Goal: Task Accomplishment & Management: Manage account settings

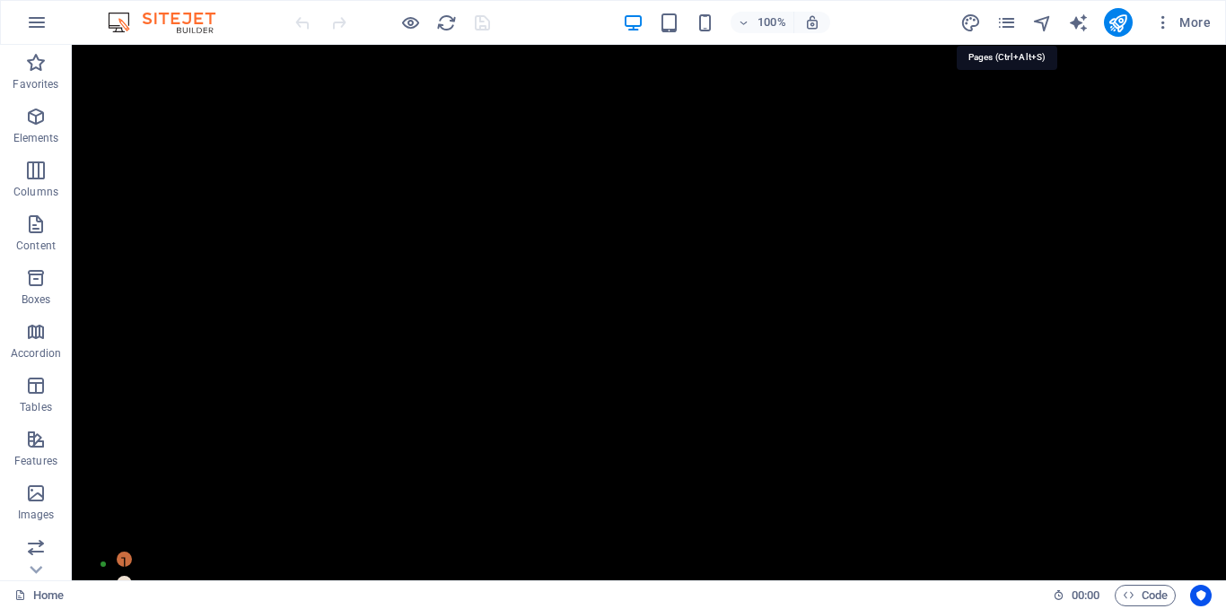
click at [1004, 20] on icon "pages" at bounding box center [1006, 23] width 21 height 21
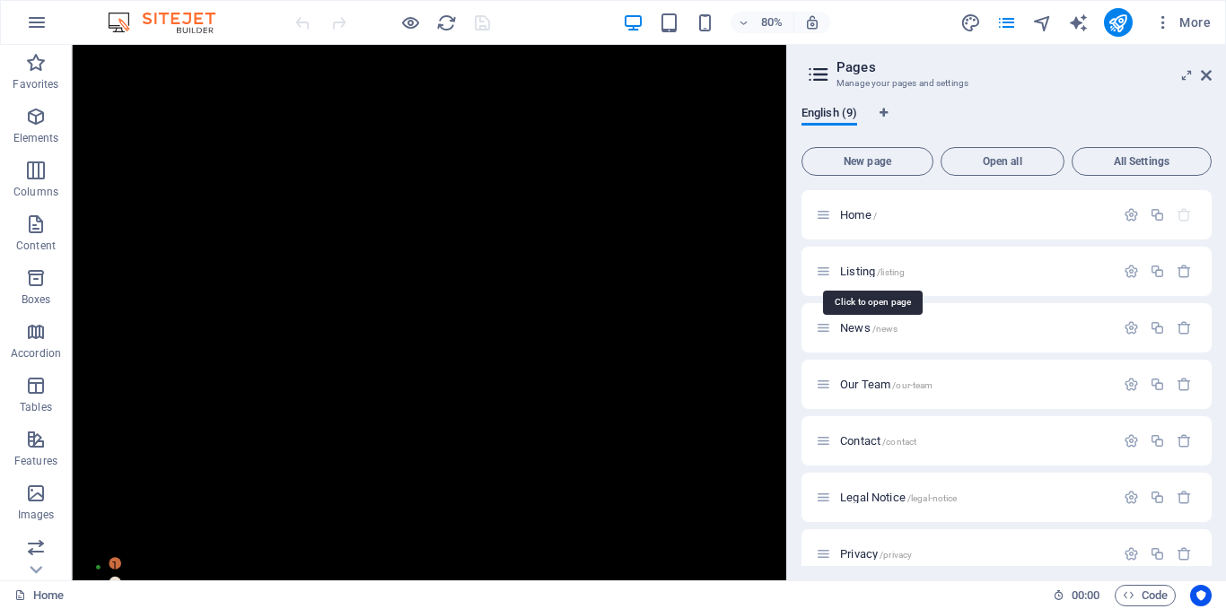
click at [884, 271] on span "/listing" at bounding box center [891, 272] width 28 height 10
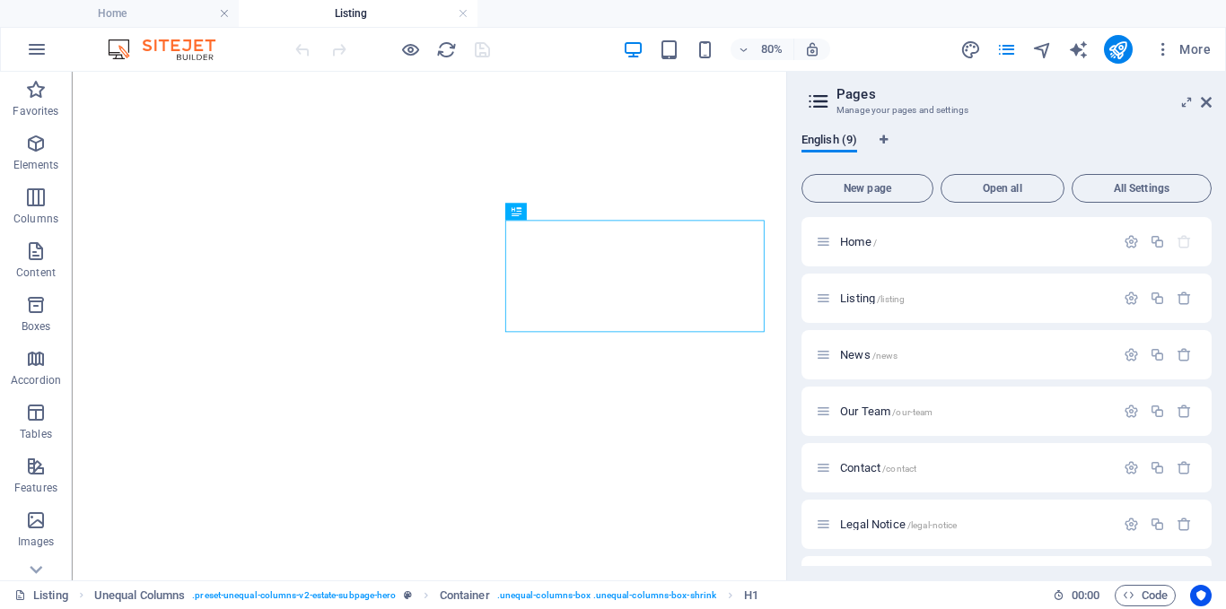
click at [1207, 104] on icon at bounding box center [1206, 102] width 11 height 14
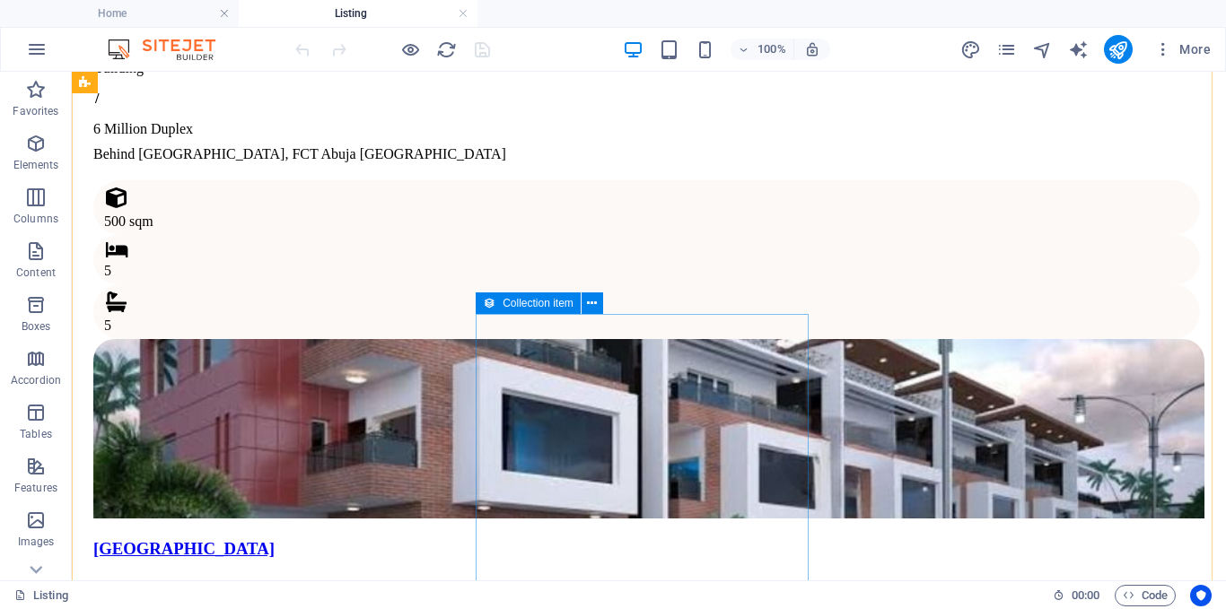
scroll to position [1974, 0]
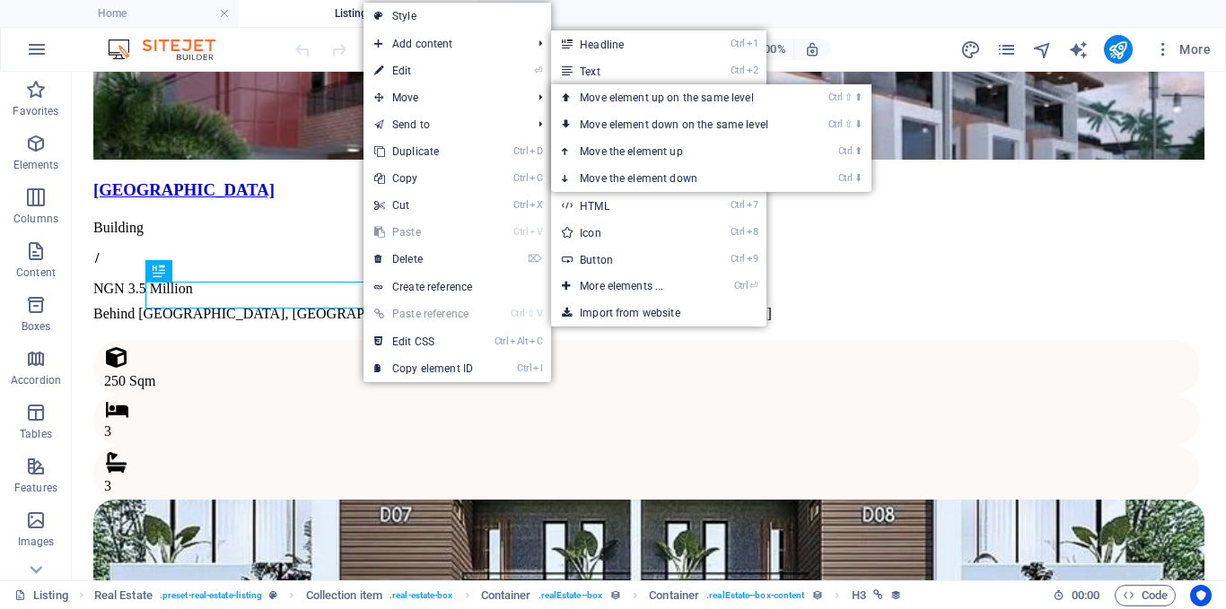
click at [407, 70] on link "⏎ Edit" at bounding box center [423, 70] width 120 height 27
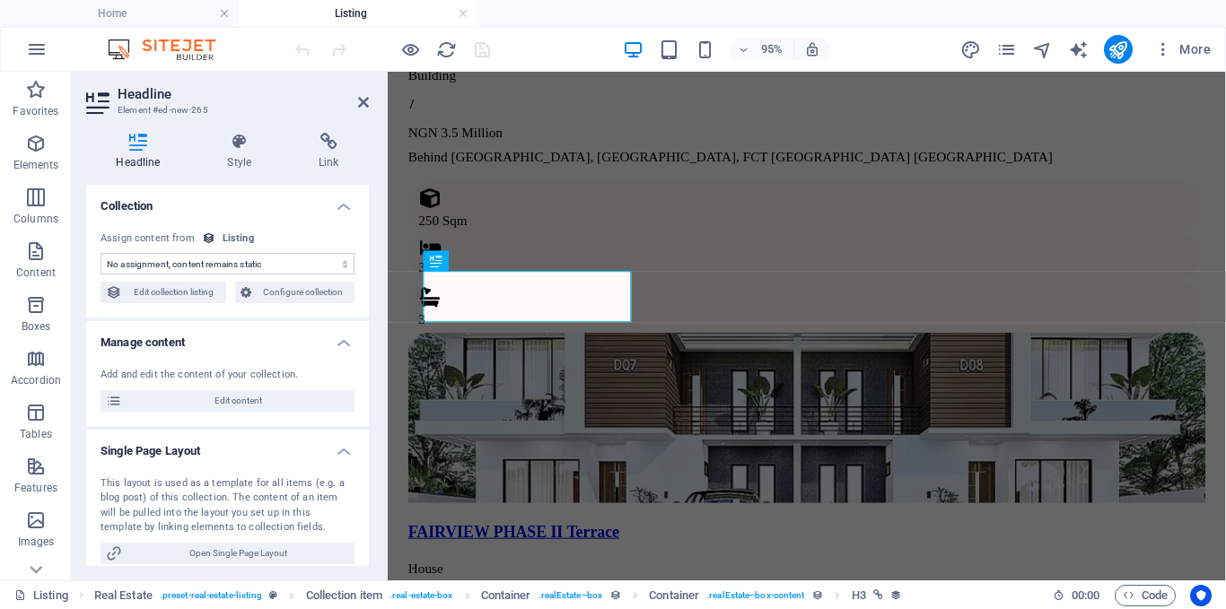
click at [279, 398] on span "Edit content" at bounding box center [238, 401] width 222 height 22
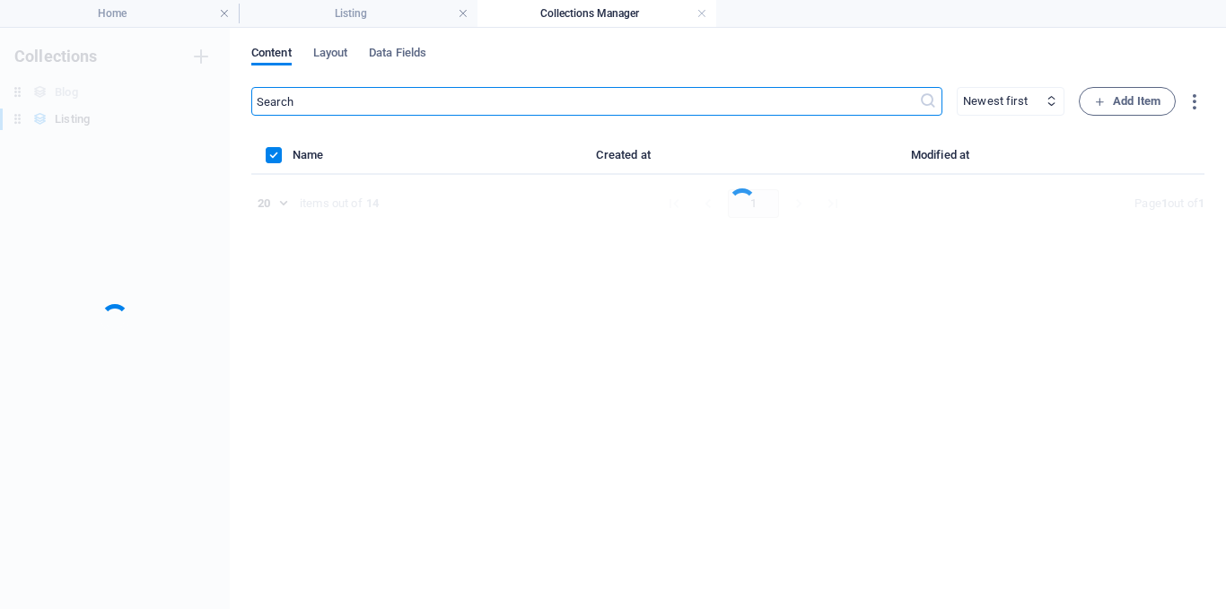
scroll to position [0, 0]
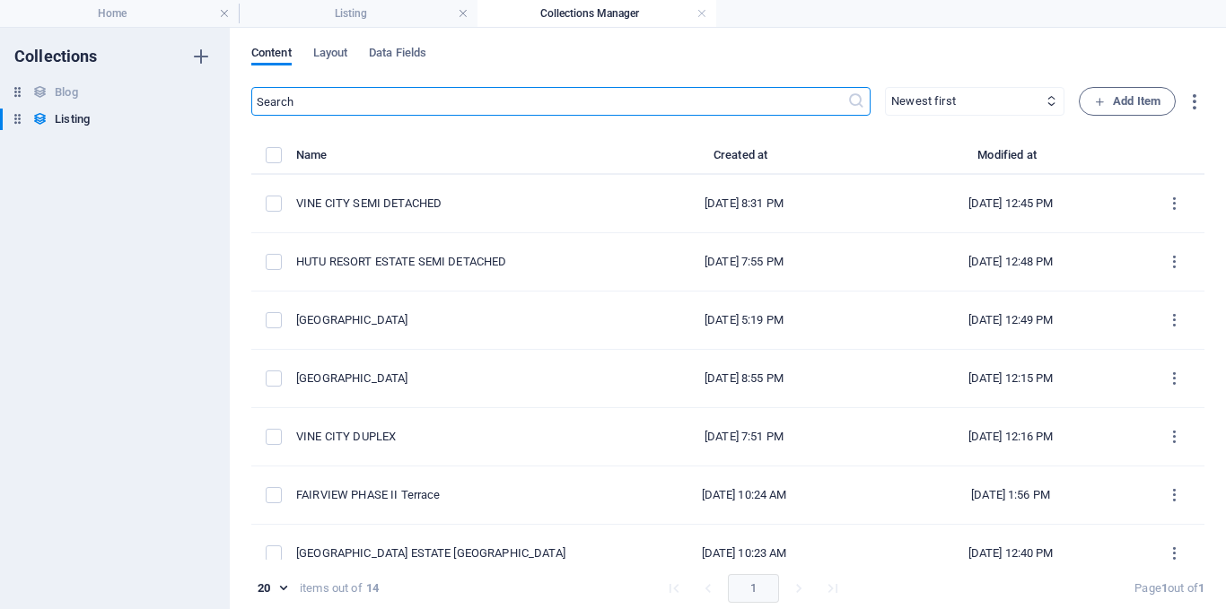
select select "House"
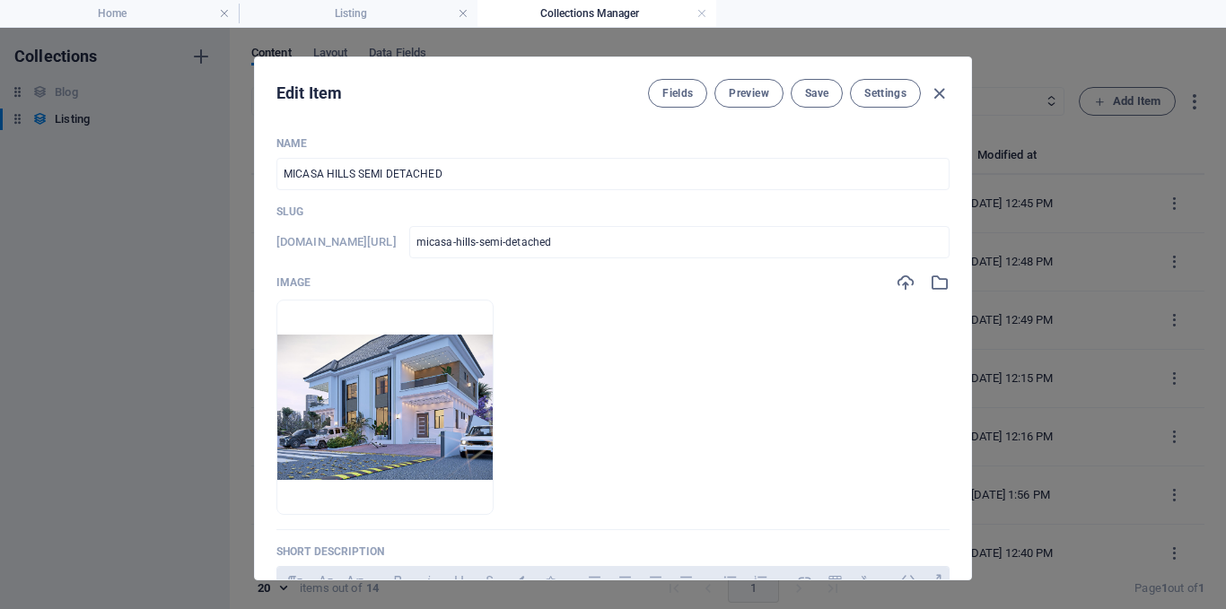
click at [937, 93] on icon "button" at bounding box center [939, 93] width 21 height 21
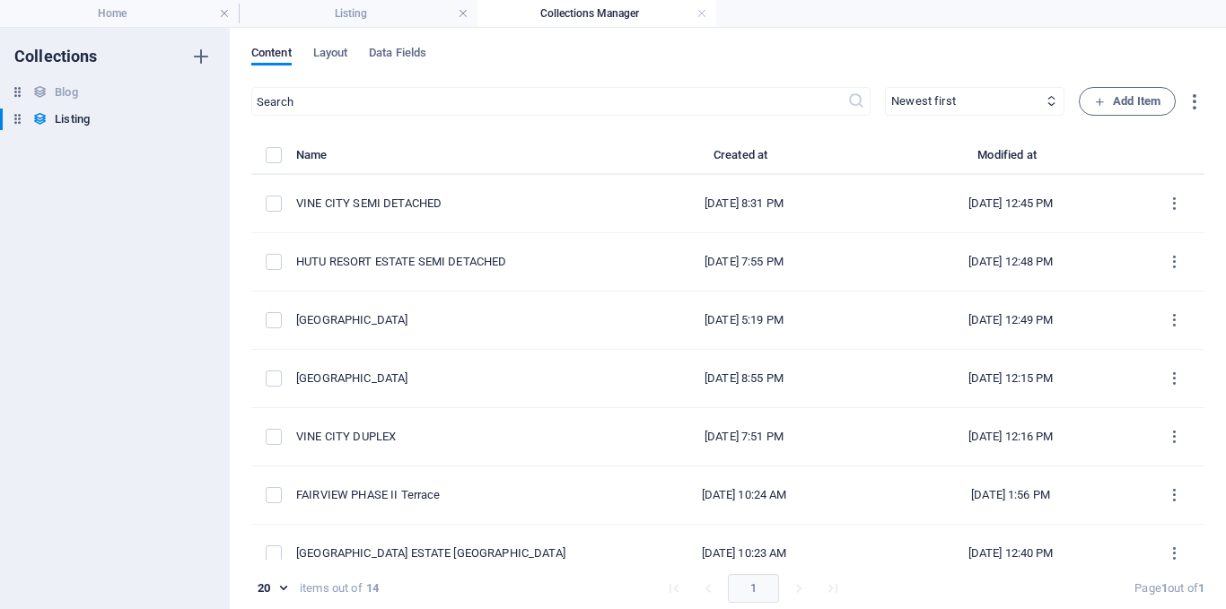
click at [467, 200] on div "VINE CITY SEMI DETACHED" at bounding box center [446, 204] width 301 height 16
select select "House"
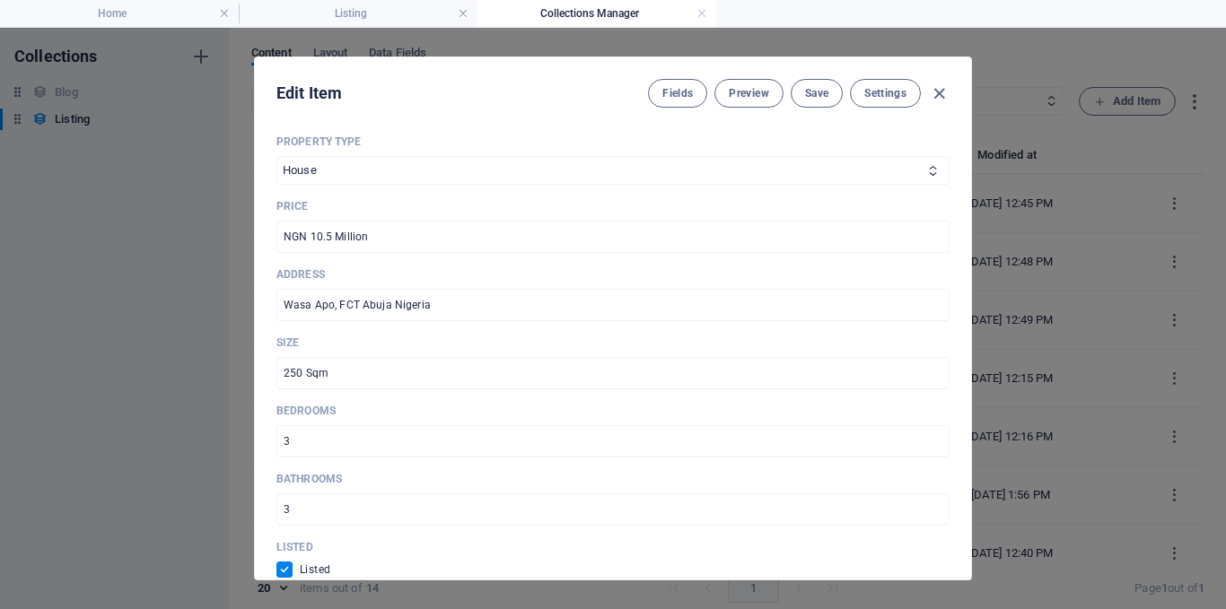
scroll to position [628, 0]
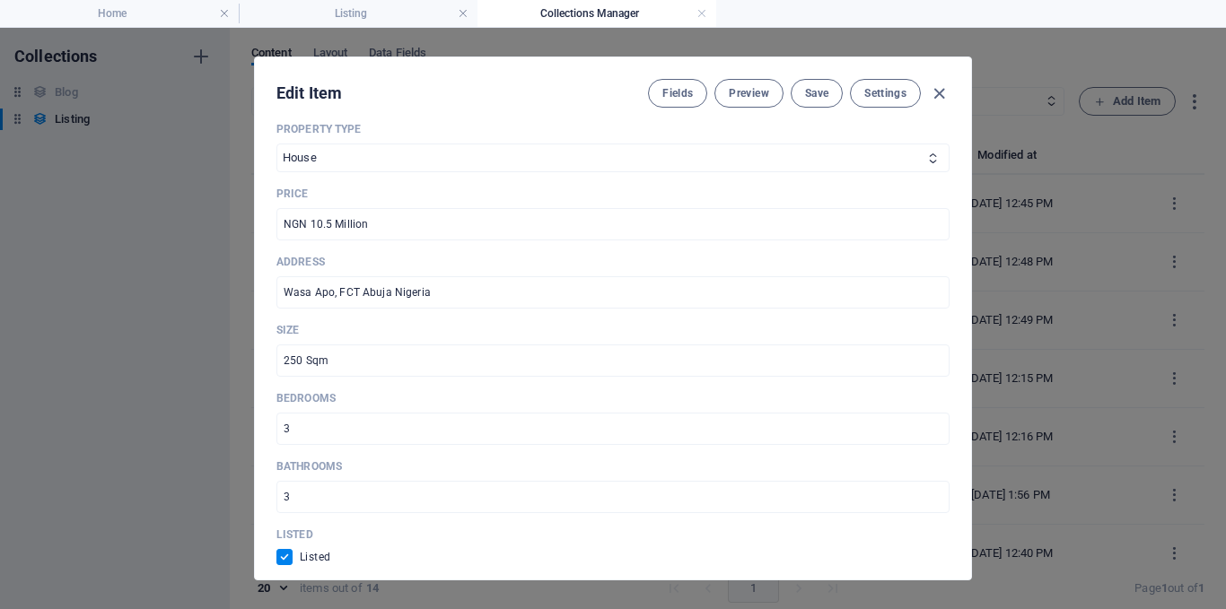
click at [434, 422] on input "3" at bounding box center [612, 429] width 673 height 32
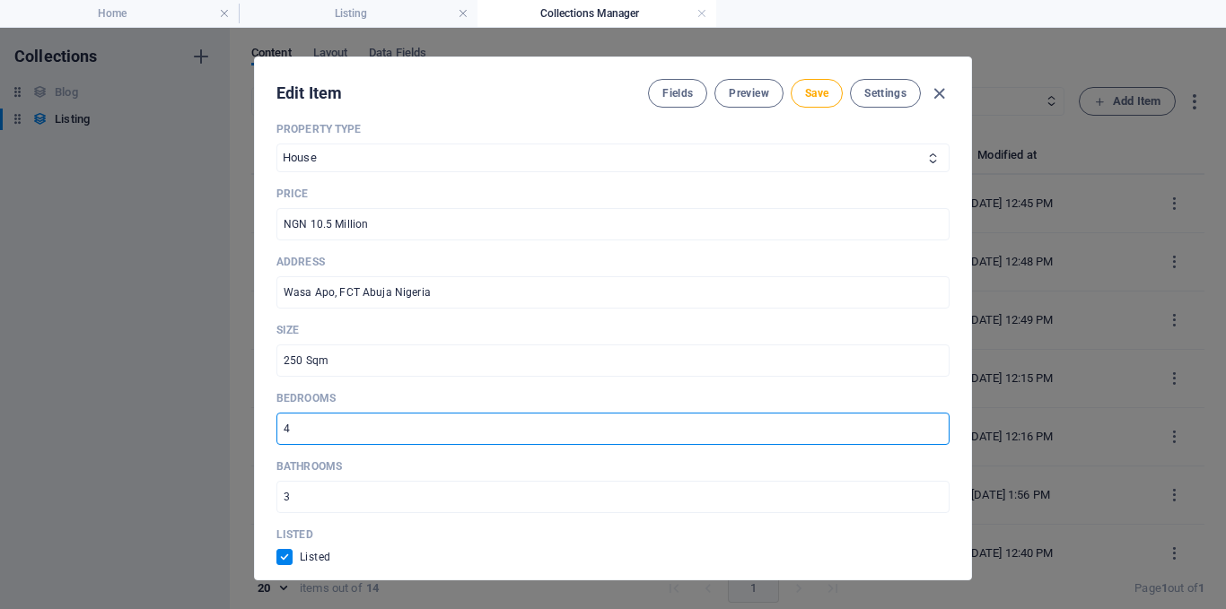
type input "4"
click at [319, 486] on input "3" at bounding box center [612, 497] width 673 height 32
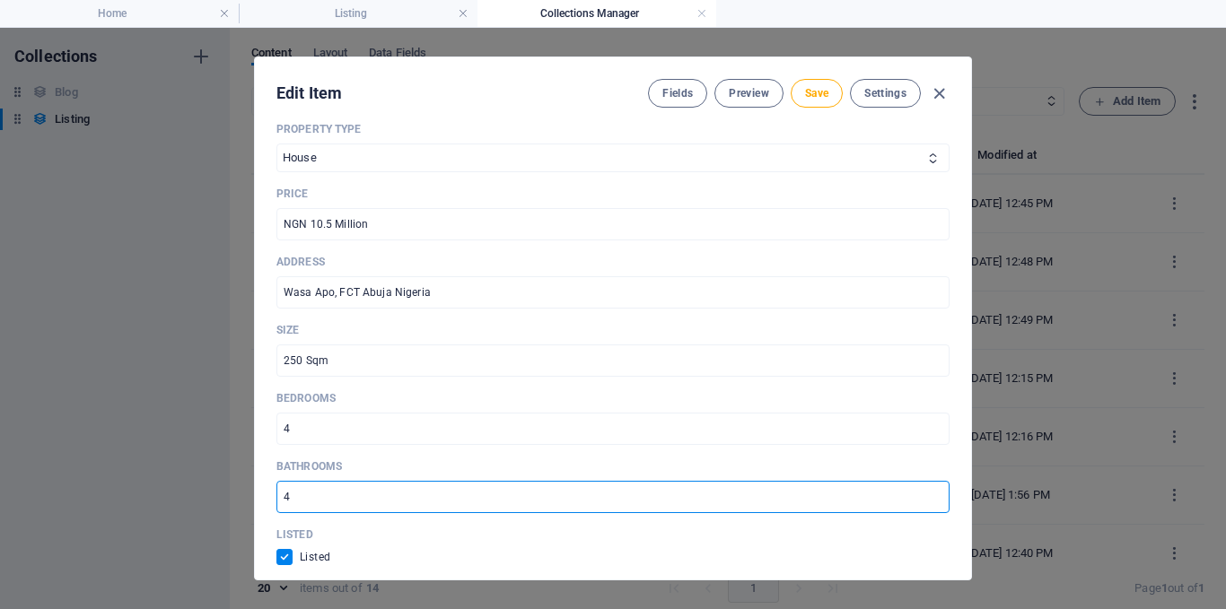
type input "4"
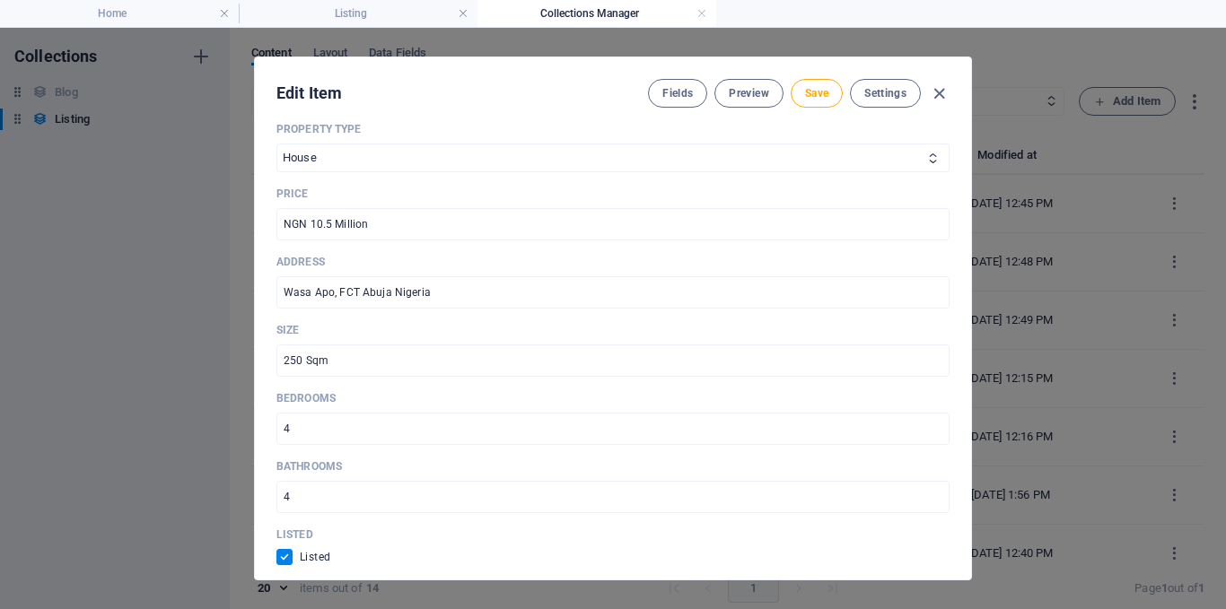
click at [817, 96] on span "Save" at bounding box center [816, 93] width 23 height 14
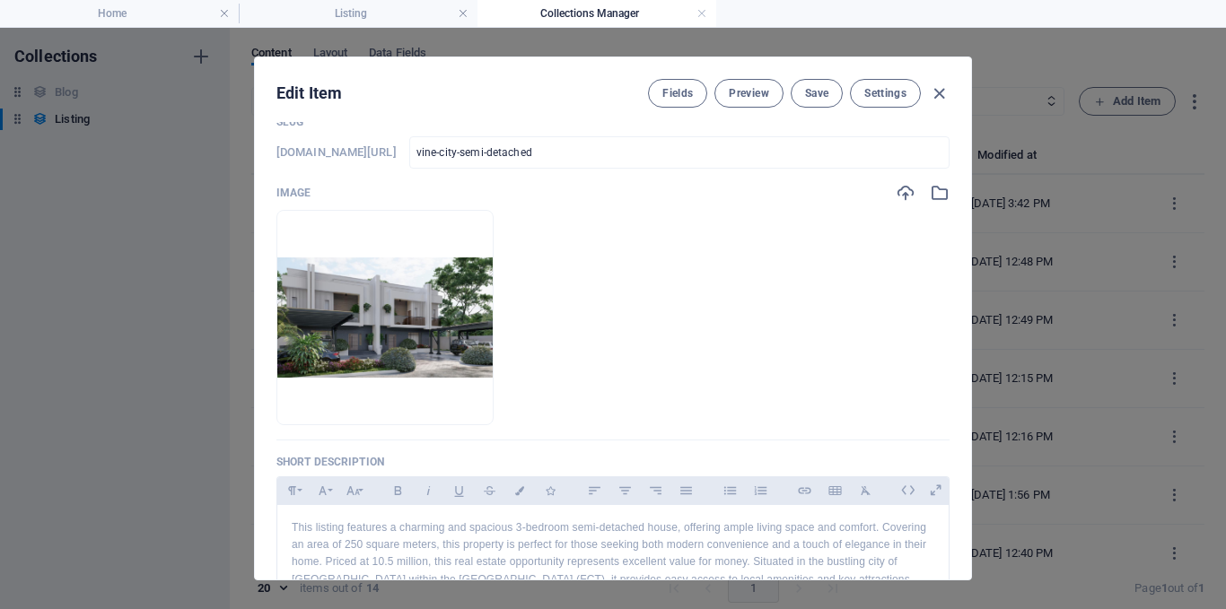
scroll to position [269, 0]
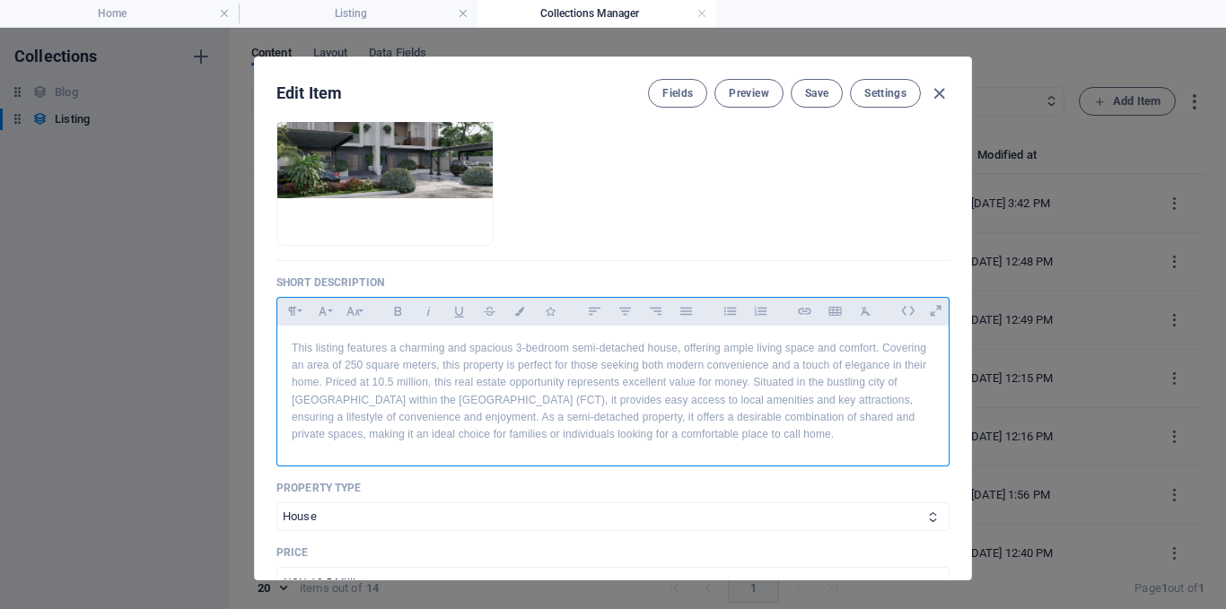
click at [520, 348] on p "This listing features a charming and spacious 3-bedroom semi-detached house, of…" at bounding box center [613, 391] width 643 height 103
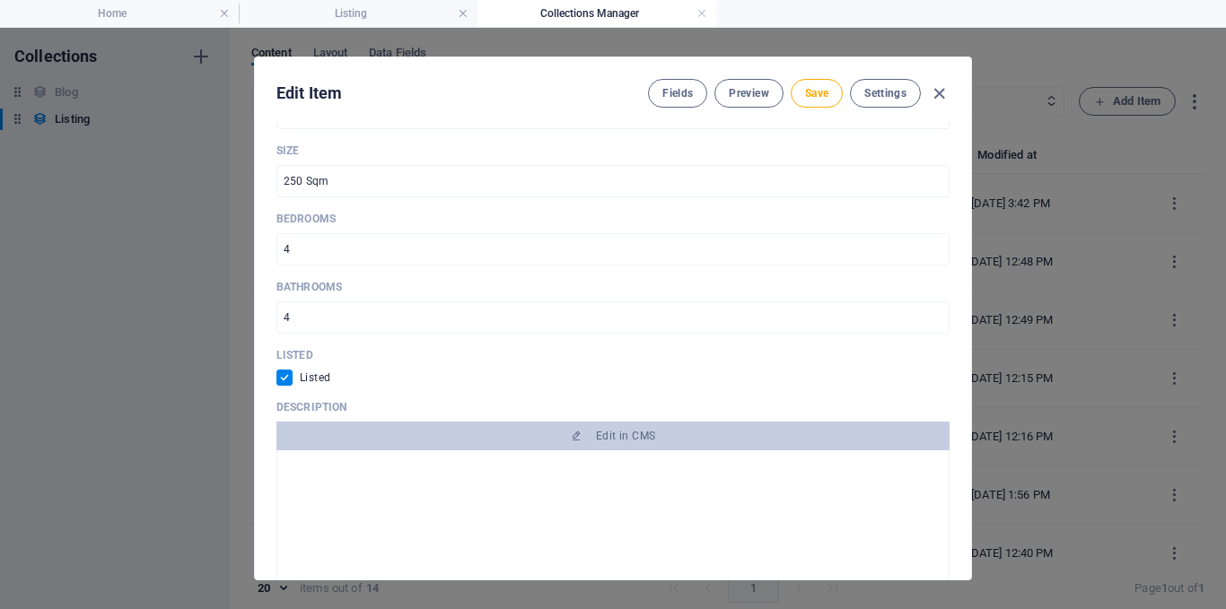
scroll to position [90, 0]
click at [614, 435] on span "Edit in CMS" at bounding box center [625, 436] width 59 height 14
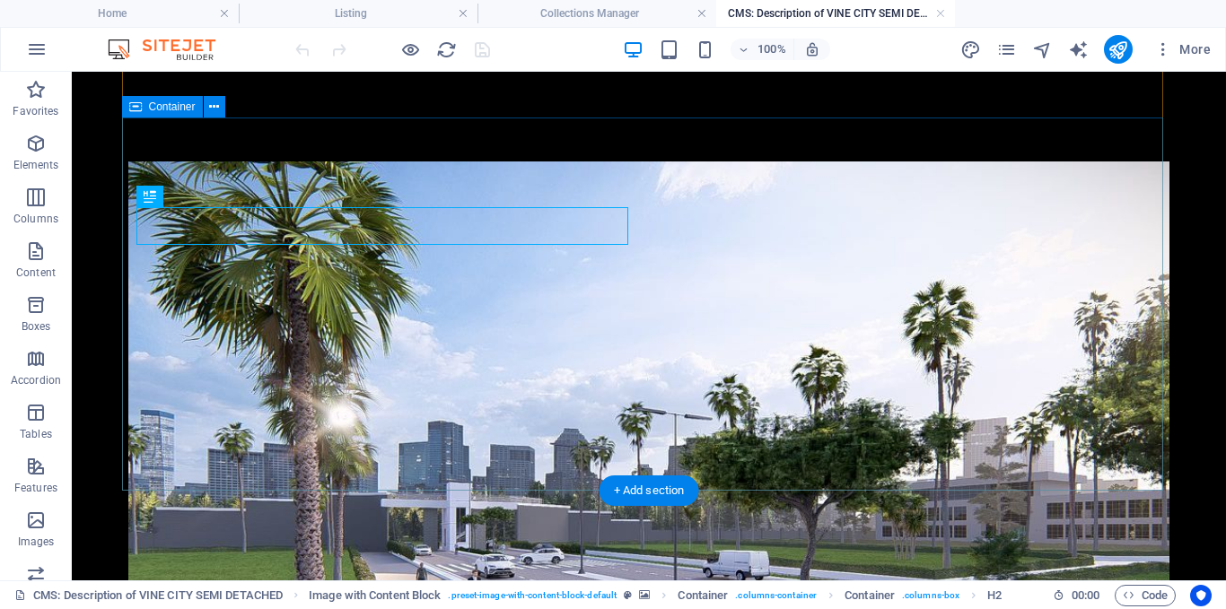
scroll to position [351, 0]
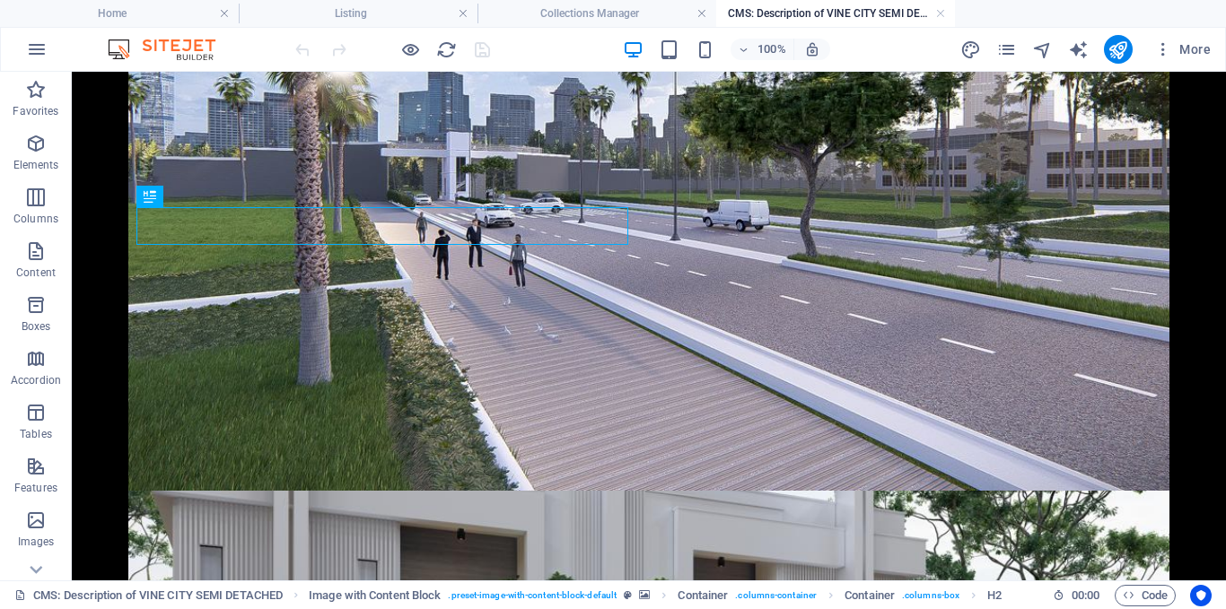
click at [579, 16] on h4 "Collections Manager" at bounding box center [596, 14] width 239 height 20
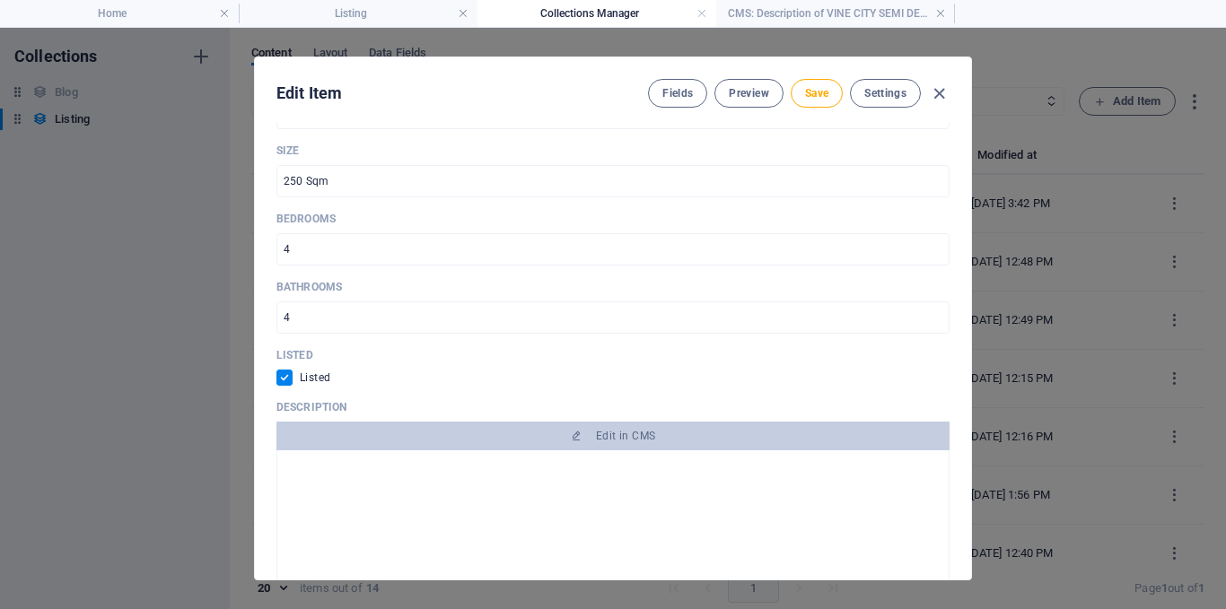
click at [805, 95] on span "Save" at bounding box center [816, 93] width 23 height 14
click at [934, 95] on icon "button" at bounding box center [939, 93] width 21 height 21
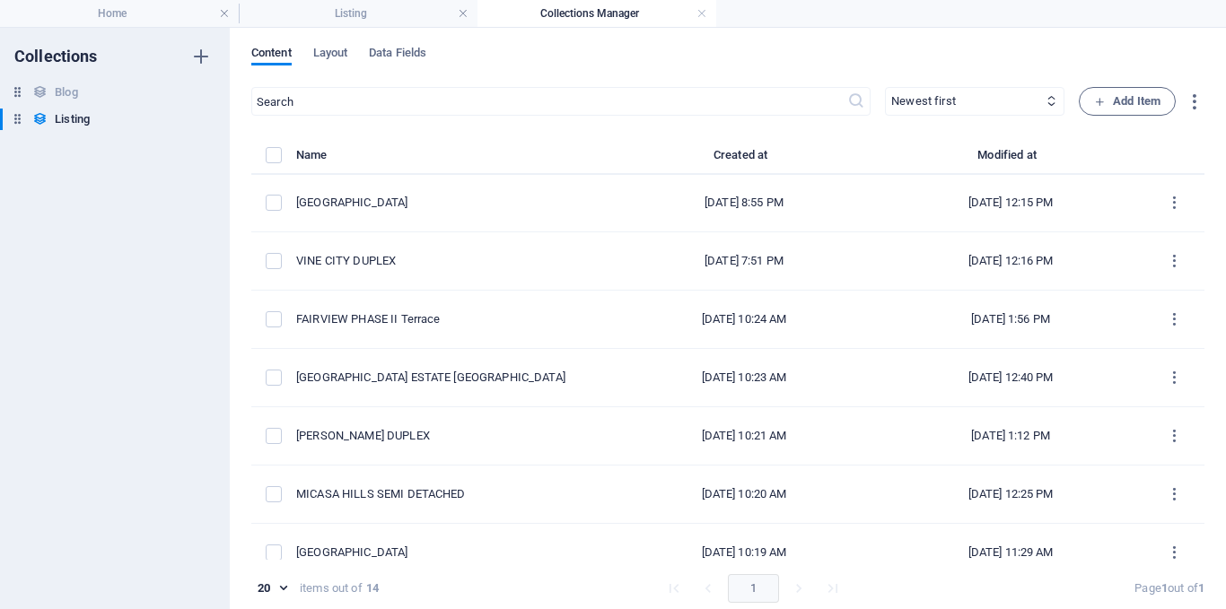
scroll to position [179, 0]
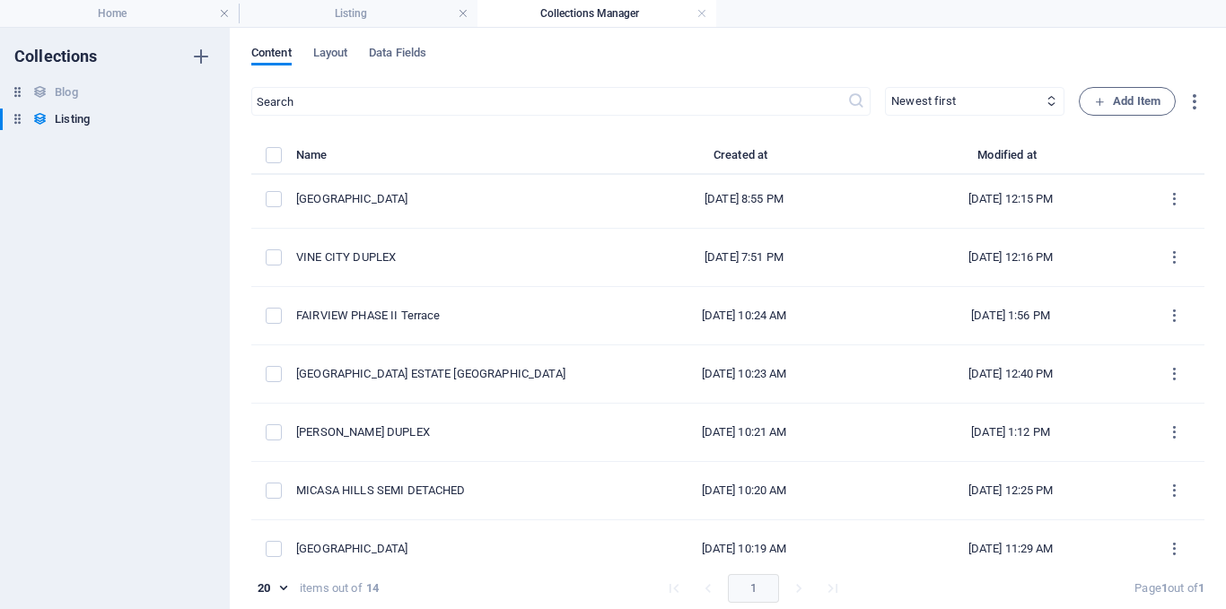
click at [456, 206] on div "[GEOGRAPHIC_DATA]" at bounding box center [446, 199] width 301 height 16
select select "House"
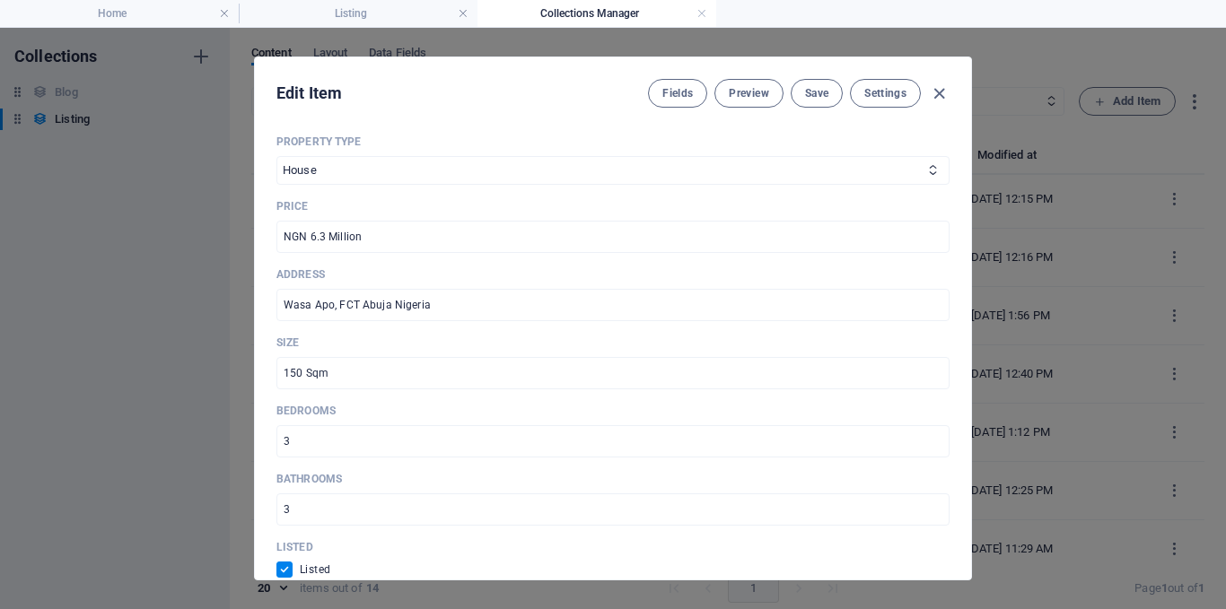
scroll to position [897, 0]
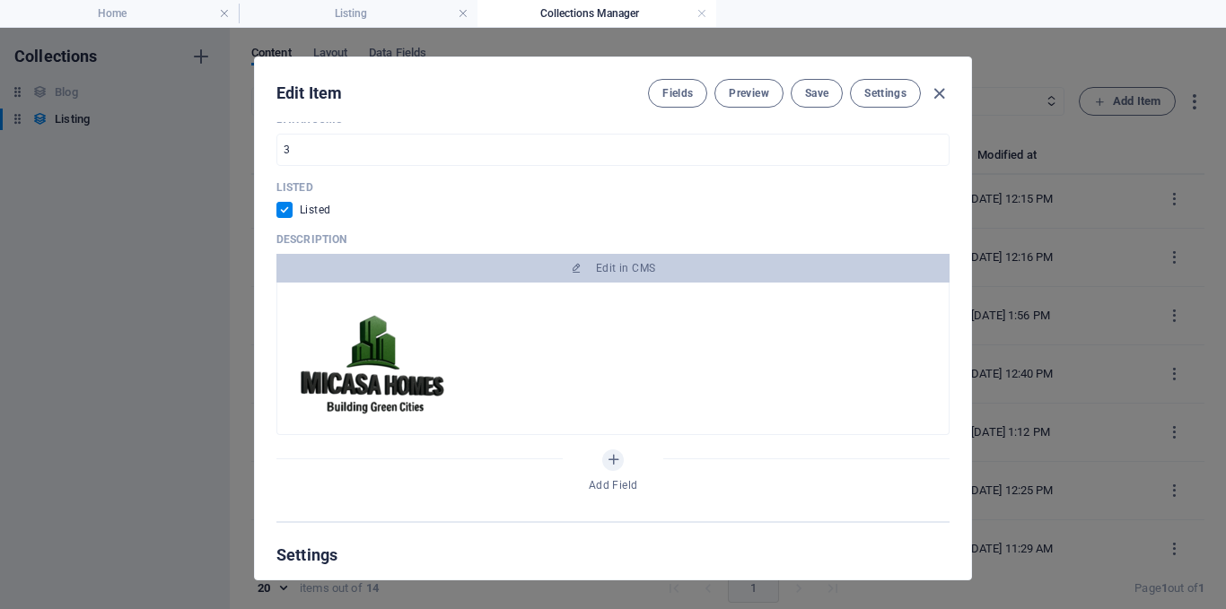
click at [705, 274] on span "Edit in CMS" at bounding box center [613, 268] width 659 height 14
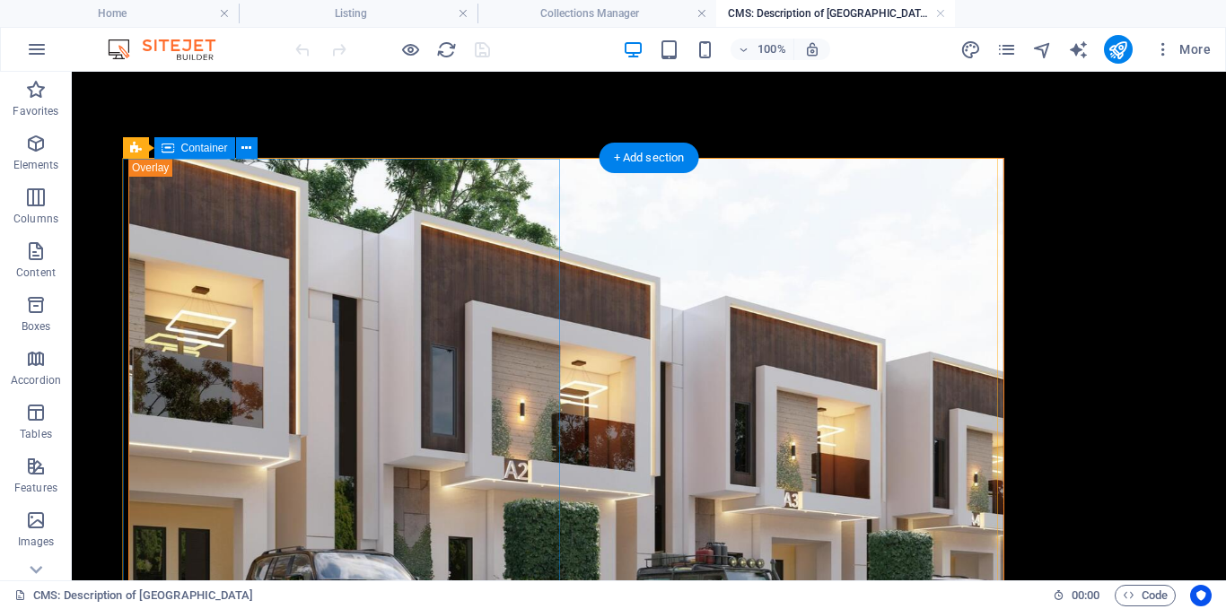
scroll to position [0, 0]
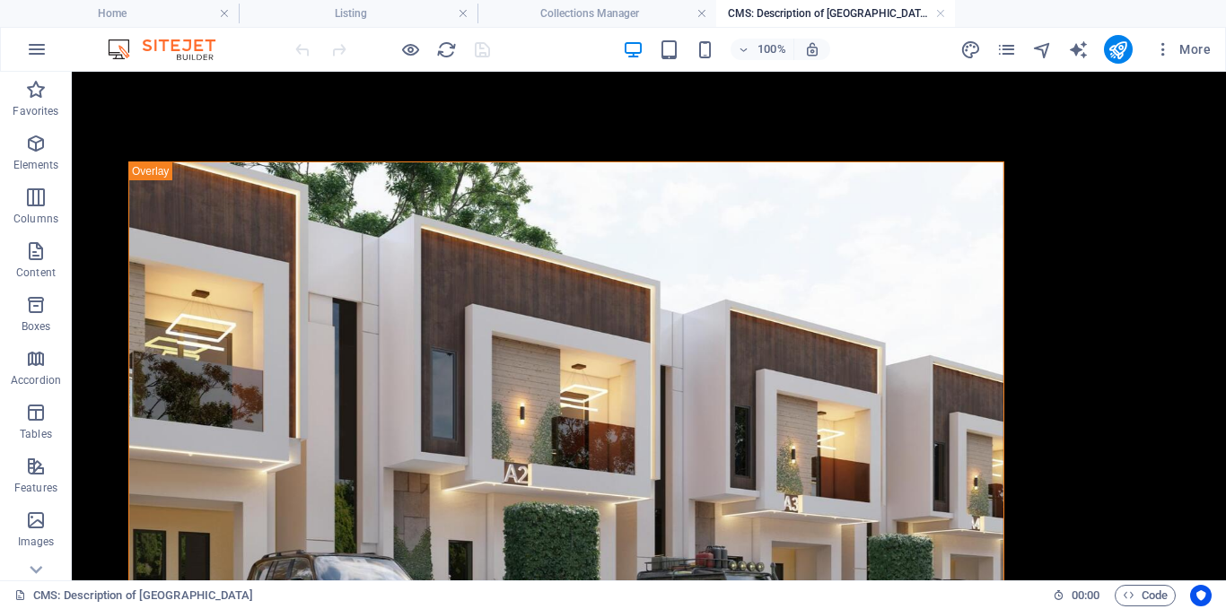
click at [353, 23] on li "Listing" at bounding box center [358, 13] width 239 height 27
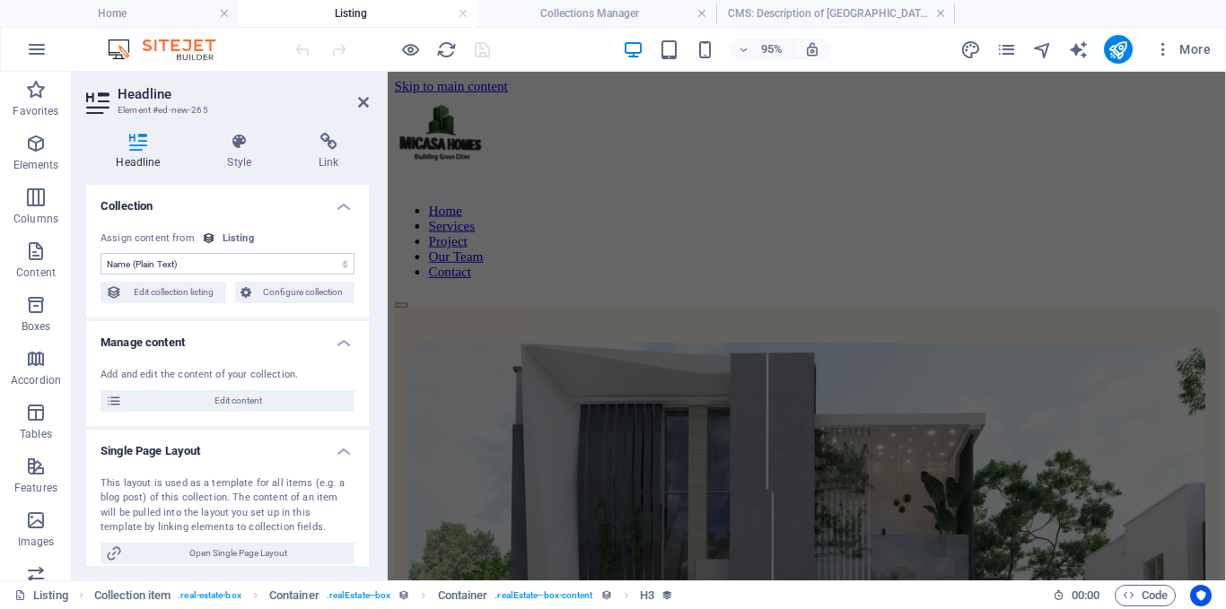
scroll to position [2221, 0]
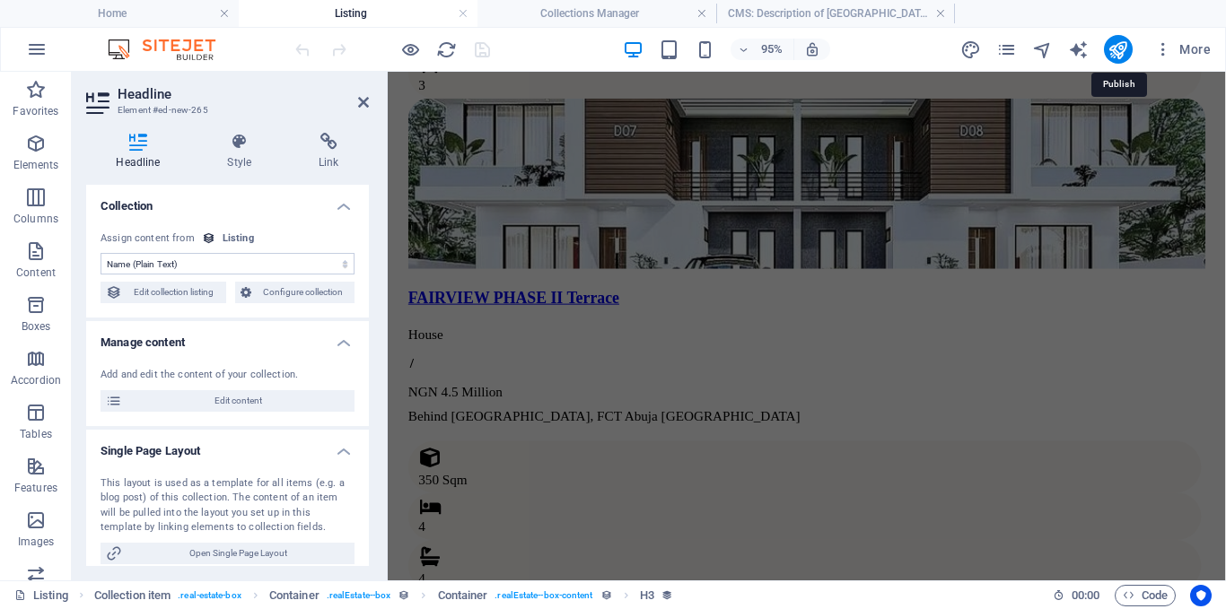
drag, startPoint x: 1121, startPoint y: 49, endPoint x: 941, endPoint y: 13, distance: 183.9
click at [1121, 49] on icon "publish" at bounding box center [1117, 49] width 21 height 21
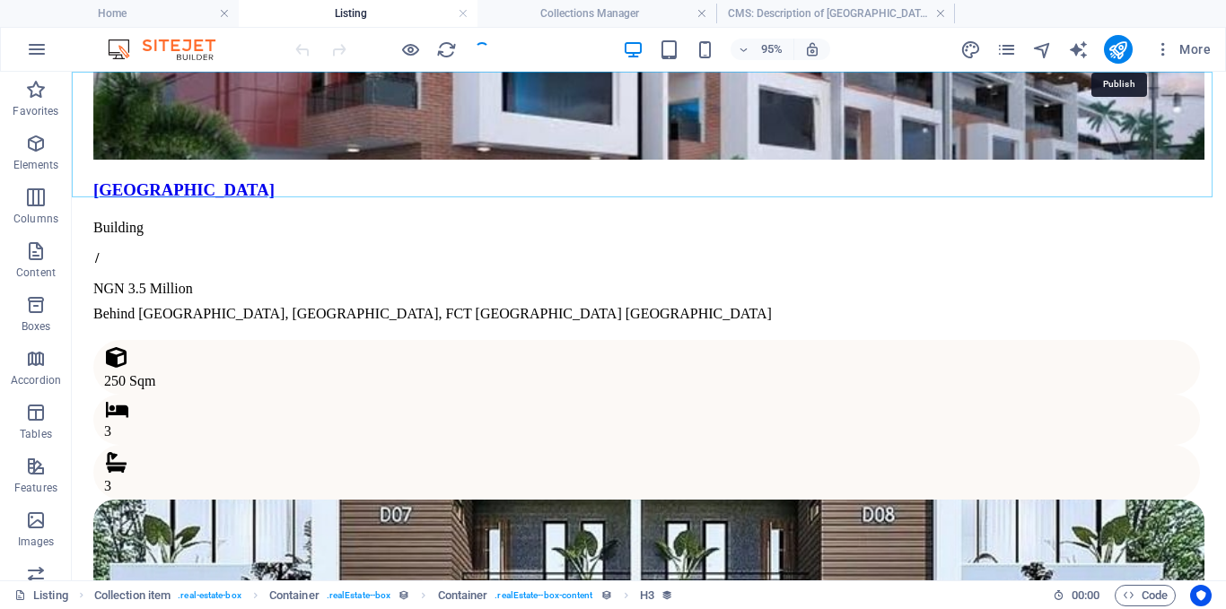
click at [803, 2] on li "CMS: Description of [GEOGRAPHIC_DATA]" at bounding box center [835, 13] width 239 height 27
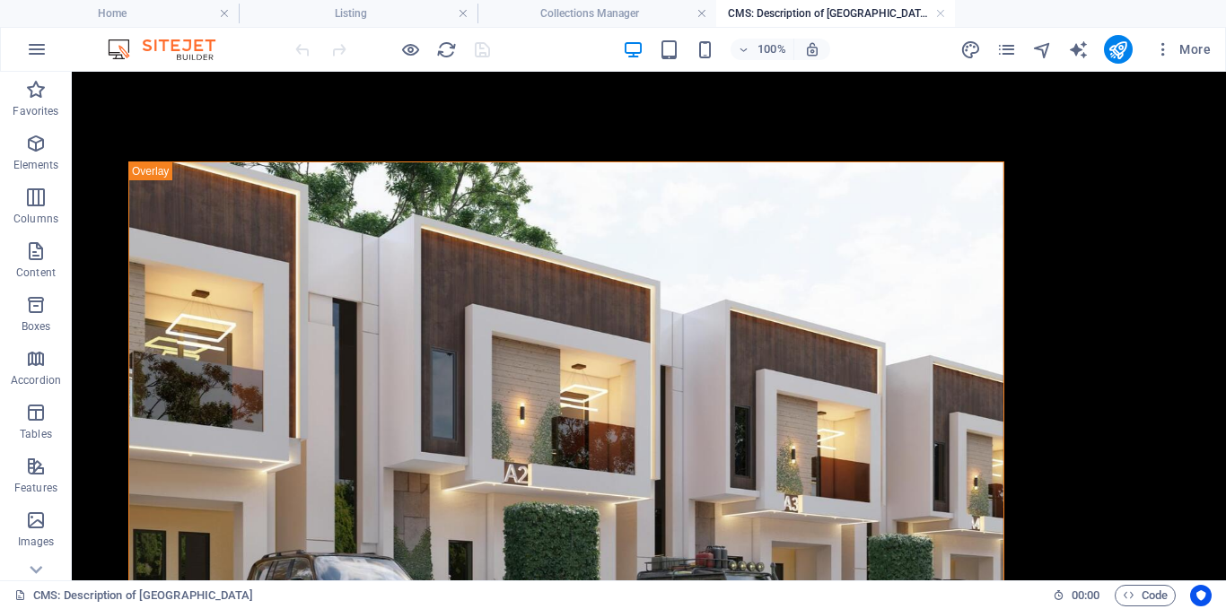
click at [939, 18] on link at bounding box center [940, 13] width 11 height 17
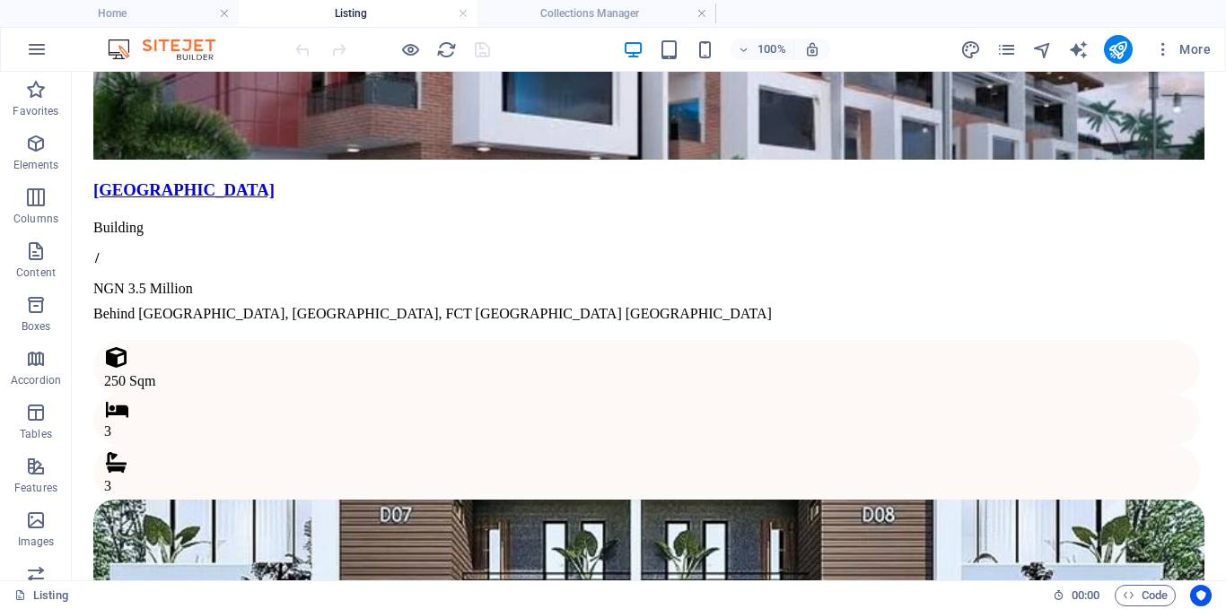
click at [699, 13] on link at bounding box center [701, 13] width 11 height 17
click at [151, 20] on h4 "Home" at bounding box center [119, 14] width 239 height 20
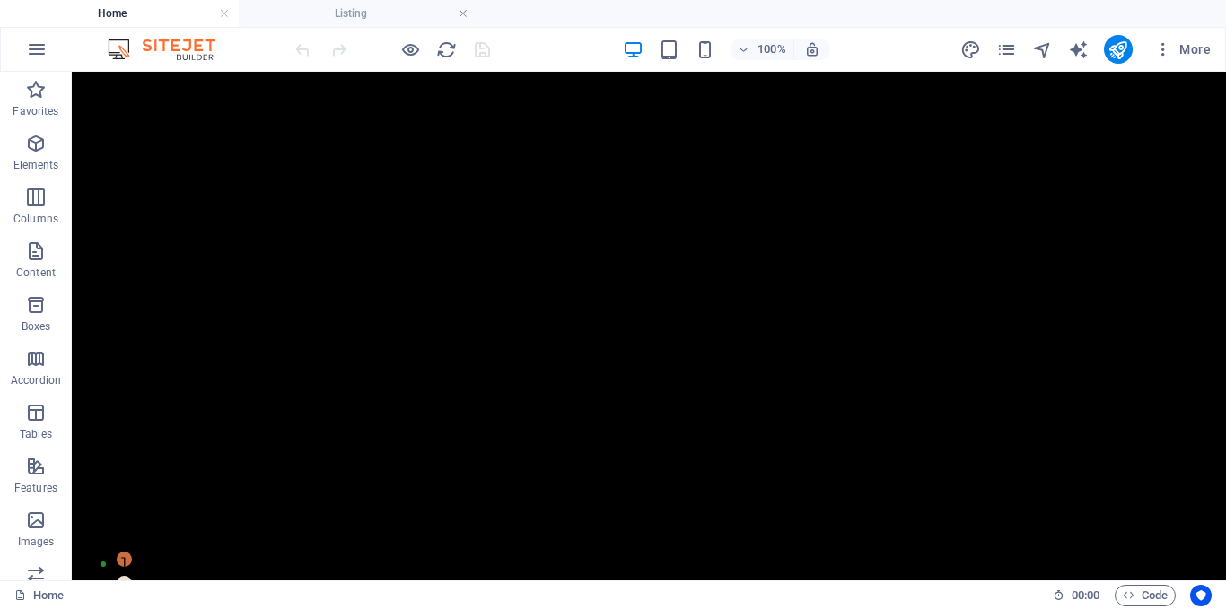
scroll to position [0, 0]
click at [1107, 48] on icon "publish" at bounding box center [1117, 49] width 21 height 21
